Goal: Information Seeking & Learning: Compare options

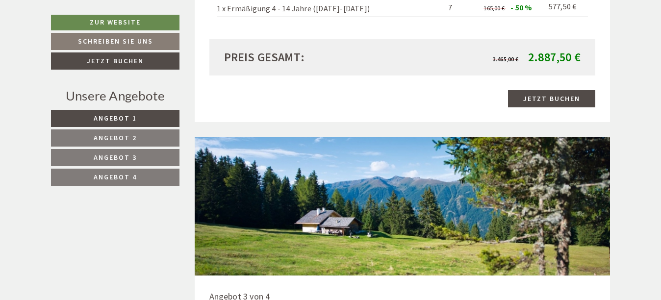
scroll to position [2355, 0]
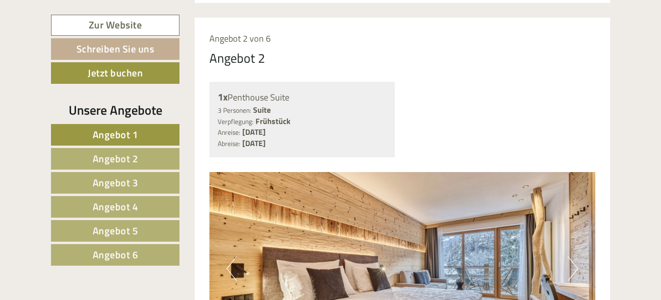
scroll to position [1423, 0]
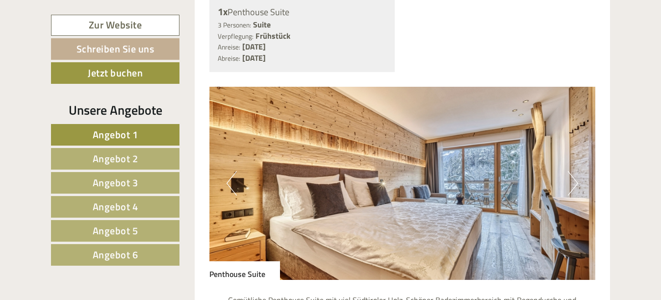
click at [568, 164] on div "Previous Next" at bounding box center [403, 183] width 387 height 193
click at [573, 171] on button "Next" at bounding box center [573, 183] width 10 height 25
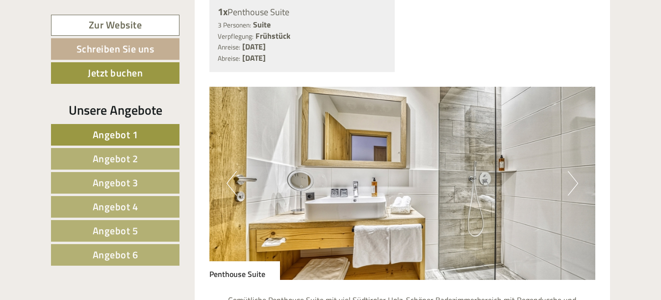
click at [573, 171] on button "Next" at bounding box center [573, 183] width 10 height 25
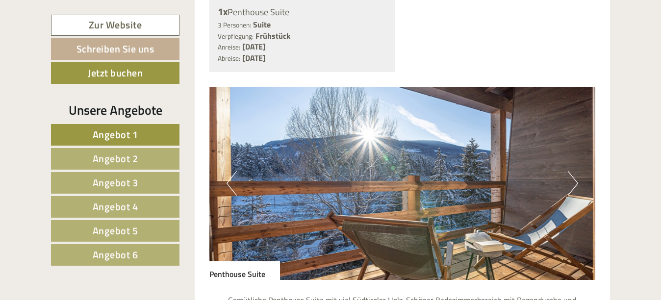
click at [573, 171] on button "Next" at bounding box center [573, 183] width 10 height 25
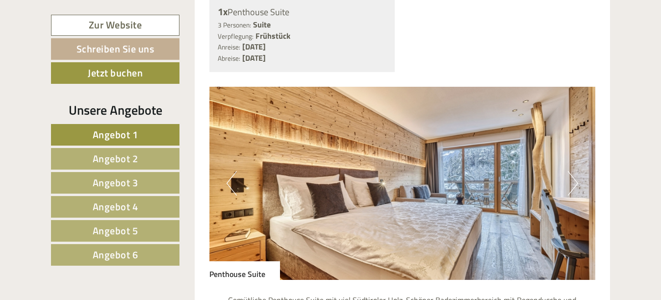
click at [573, 171] on button "Next" at bounding box center [573, 183] width 10 height 25
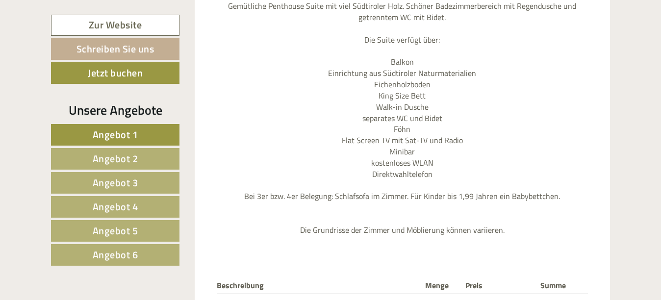
scroll to position [1865, 0]
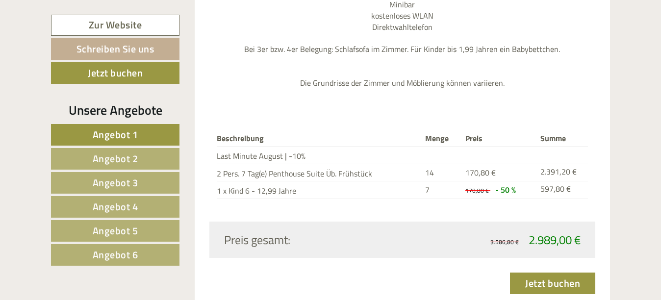
click at [138, 157] on link "Angebot 2" at bounding box center [115, 159] width 129 height 22
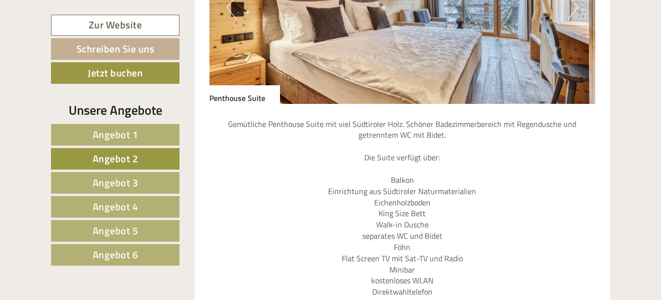
scroll to position [868, 0]
